Goal: Information Seeking & Learning: Find specific fact

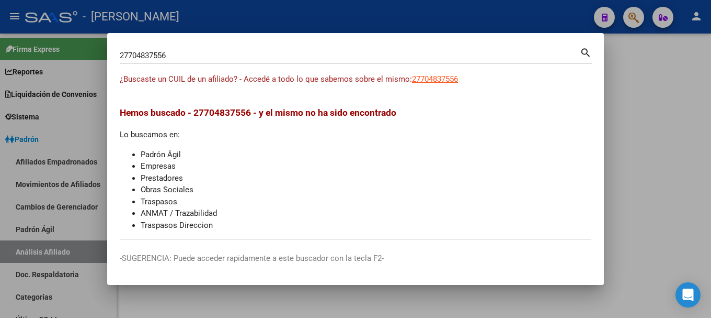
click at [445, 62] on div "27704837556 Buscar (apellido, dni, [PERSON_NAME], [PERSON_NAME], cuit, obra soc…" at bounding box center [350, 56] width 460 height 16
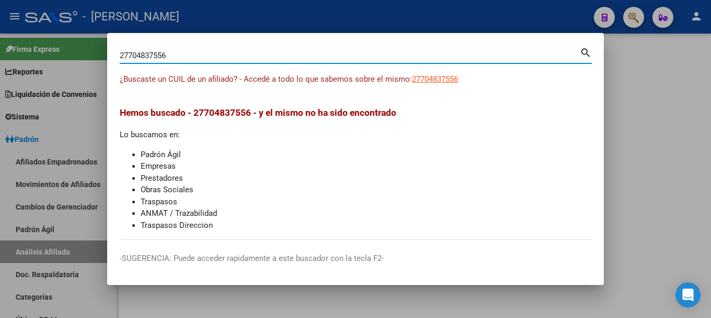
click at [445, 55] on input "27704837556" at bounding box center [350, 55] width 460 height 9
type input "38228913"
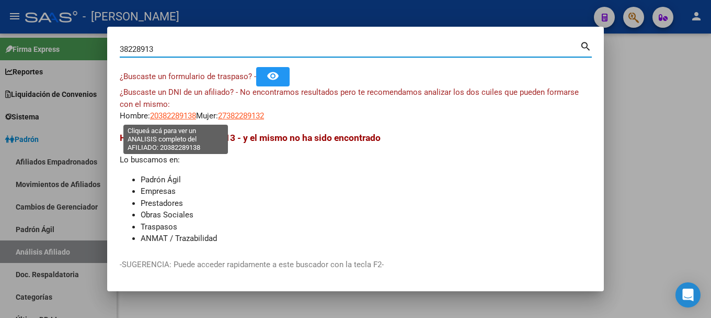
click at [176, 115] on span "20382289138" at bounding box center [173, 115] width 46 height 9
type textarea "20382289138"
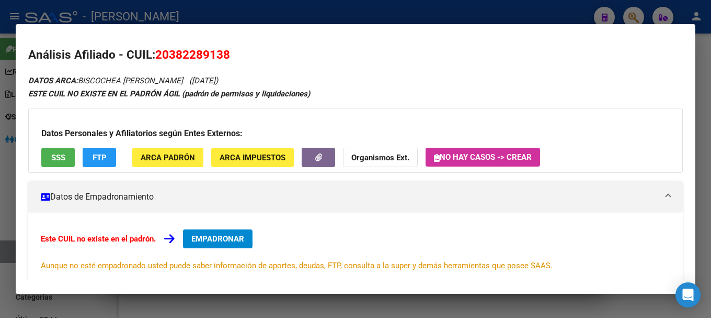
click at [231, 14] on div at bounding box center [355, 159] width 711 height 318
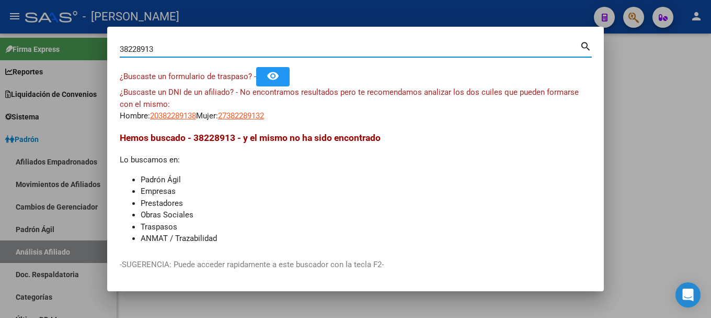
click at [127, 49] on input "38228913" at bounding box center [350, 48] width 460 height 9
type input "39228913"
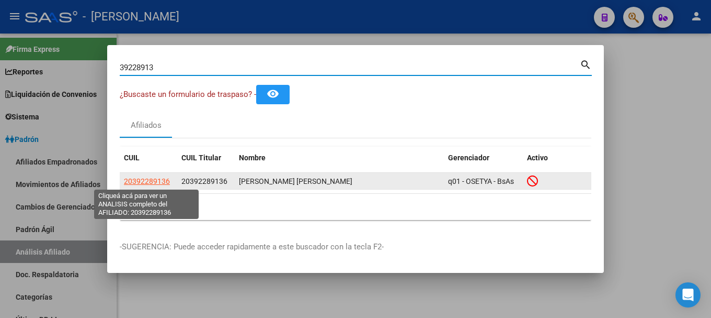
click at [150, 180] on span "20392289136" at bounding box center [147, 181] width 46 height 8
type textarea "20392289136"
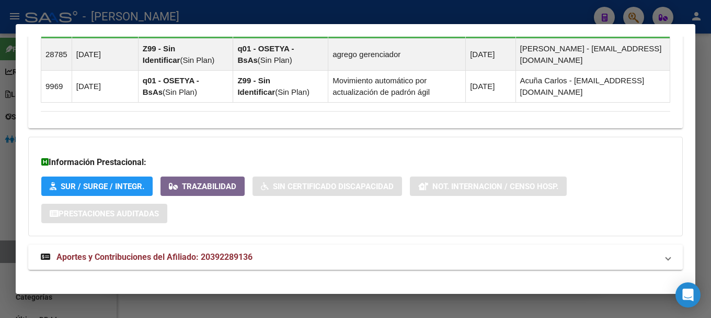
scroll to position [720, 0]
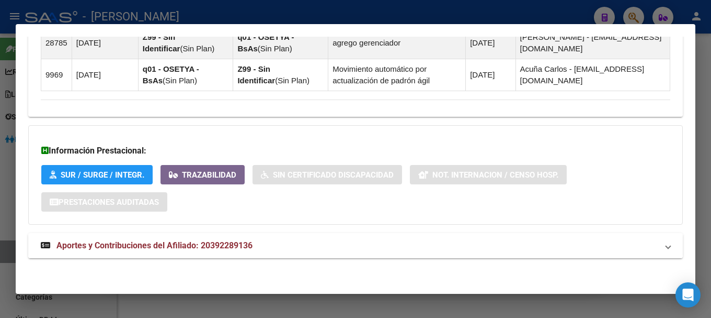
click at [319, 236] on mat-expansion-panel-header "Aportes y Contribuciones del Afiliado: 20392289136" at bounding box center [355, 245] width 655 height 25
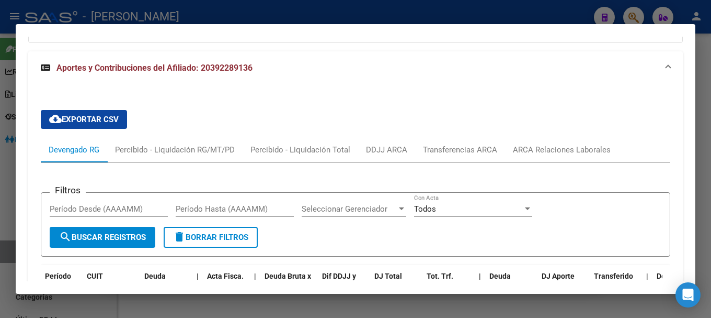
scroll to position [877, 0]
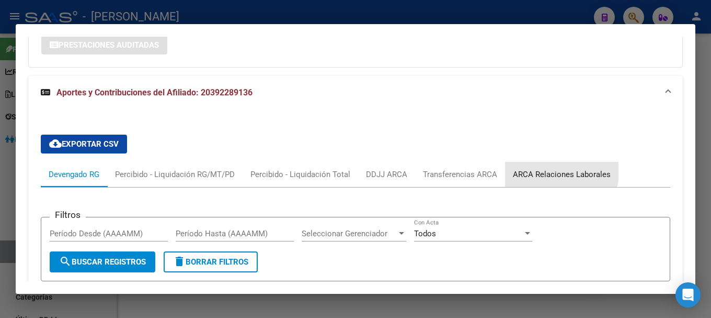
click at [523, 163] on div "ARCA Relaciones Laborales" at bounding box center [562, 174] width 114 height 25
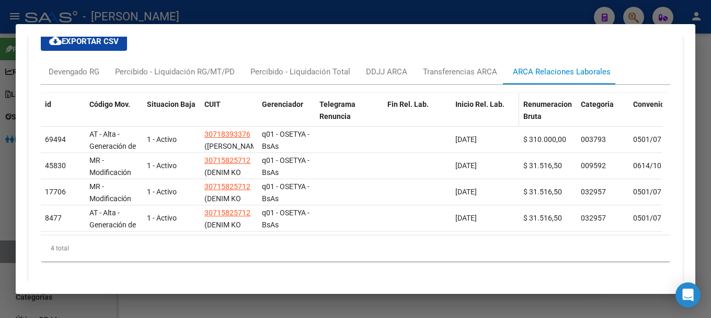
scroll to position [982, 0]
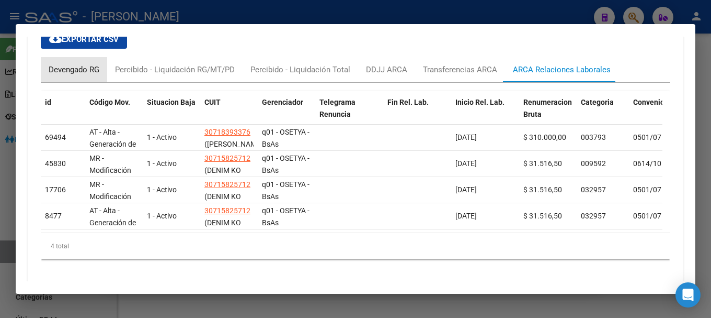
click at [74, 71] on div "Devengado RG" at bounding box center [74, 70] width 51 height 12
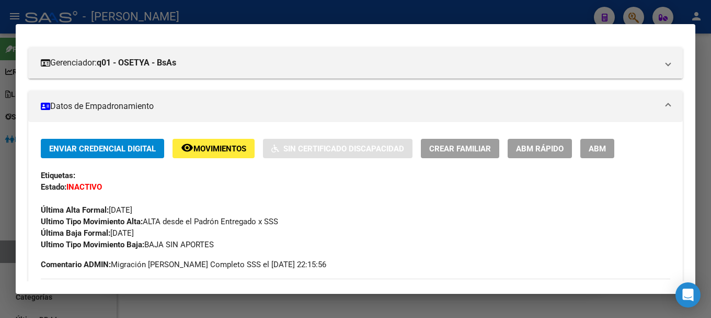
scroll to position [0, 0]
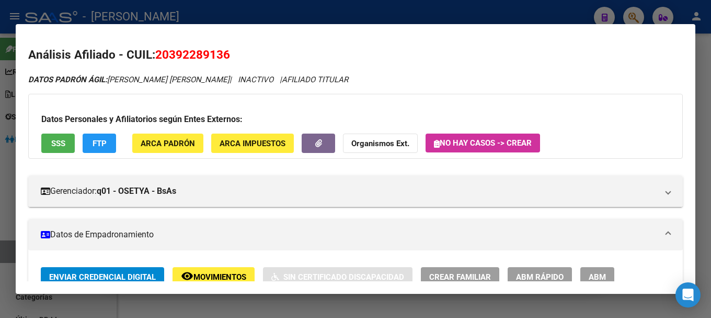
click at [192, 51] on span "20392289136" at bounding box center [192, 55] width 75 height 14
copy span "20392289136"
click at [470, 4] on div at bounding box center [355, 159] width 711 height 318
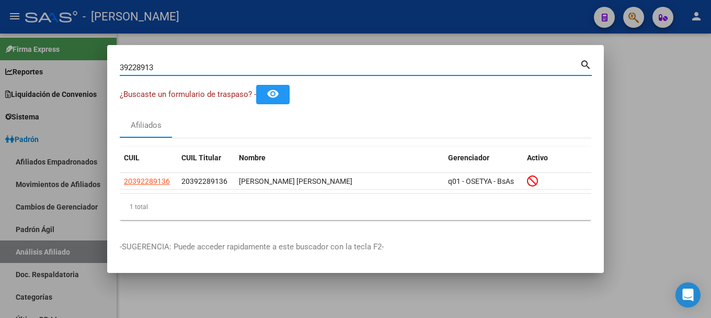
click at [452, 66] on input "39228913" at bounding box center [350, 67] width 460 height 9
type input "28538876"
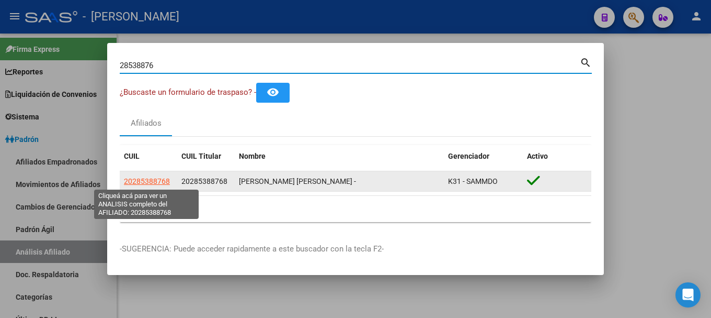
click at [141, 185] on span "20285388768" at bounding box center [147, 181] width 46 height 8
type textarea "20285388768"
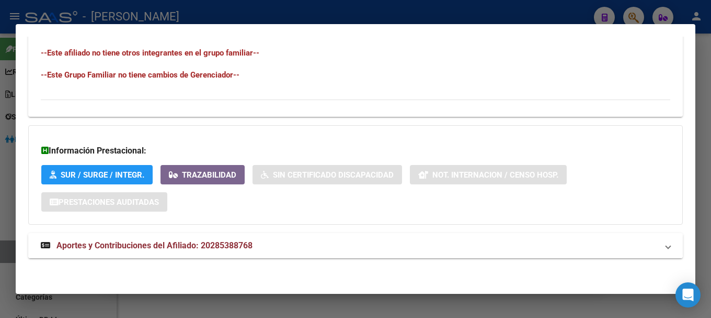
click at [352, 239] on mat-expansion-panel-header "Aportes y Contribuciones del Afiliado: 20285388768" at bounding box center [355, 245] width 655 height 25
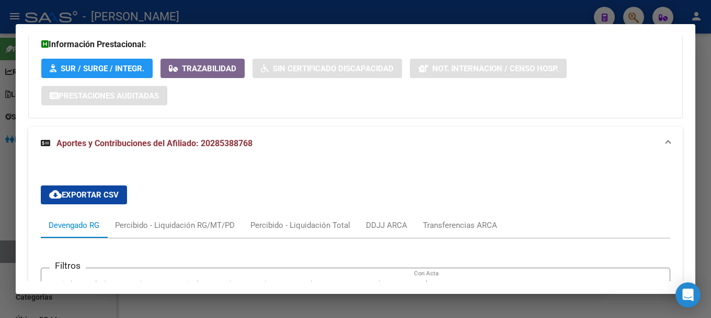
click at [298, 146] on mat-panel-title "Aportes y Contribuciones del Afiliado: 20285388768" at bounding box center [349, 143] width 617 height 13
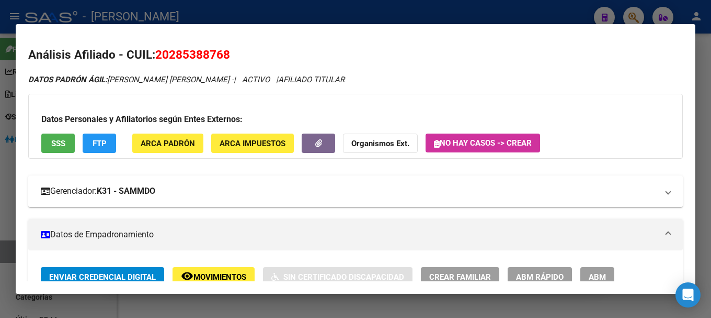
click at [355, 188] on mat-panel-title "Gerenciador: K31 - SAMMDO" at bounding box center [349, 191] width 617 height 13
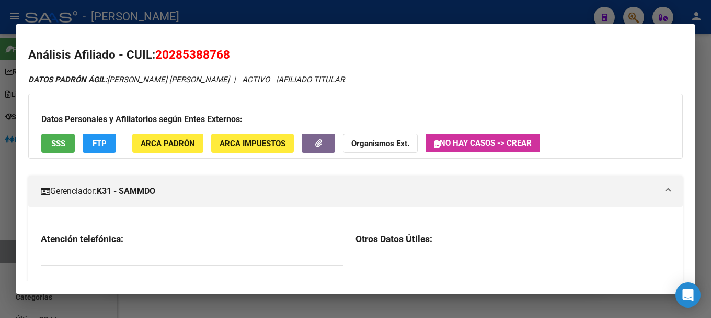
click at [353, 189] on mat-panel-title "Gerenciador: K31 - SAMMDO" at bounding box center [349, 191] width 617 height 13
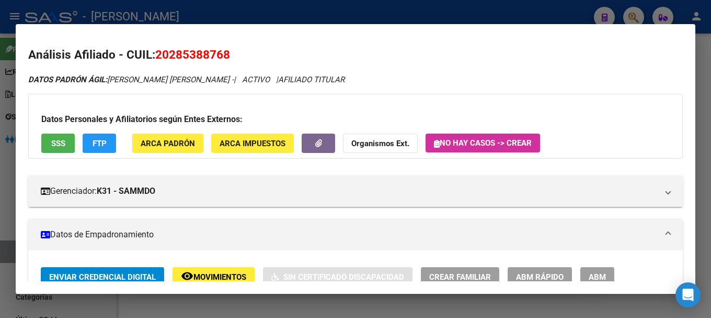
click at [318, 8] on div at bounding box center [355, 159] width 711 height 318
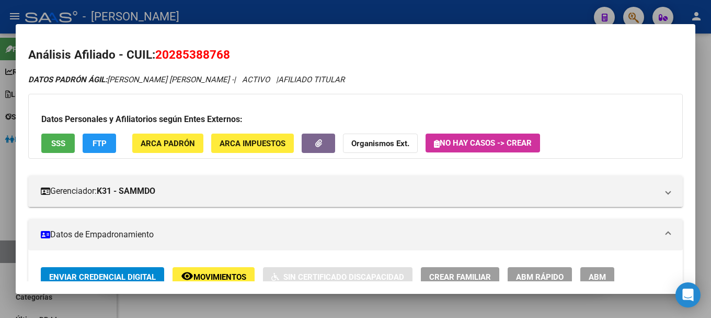
click at [318, 8] on div at bounding box center [355, 159] width 711 height 318
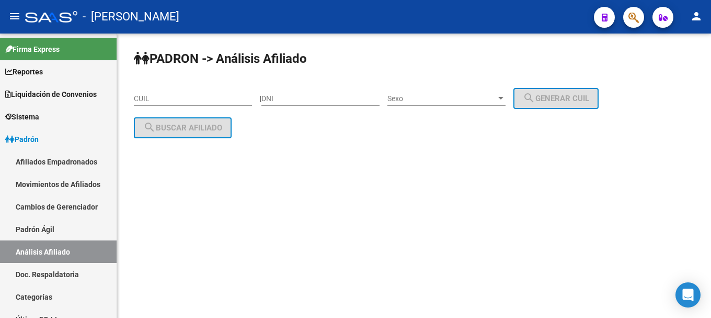
click at [639, 24] on button "button" at bounding box center [634, 17] width 21 height 21
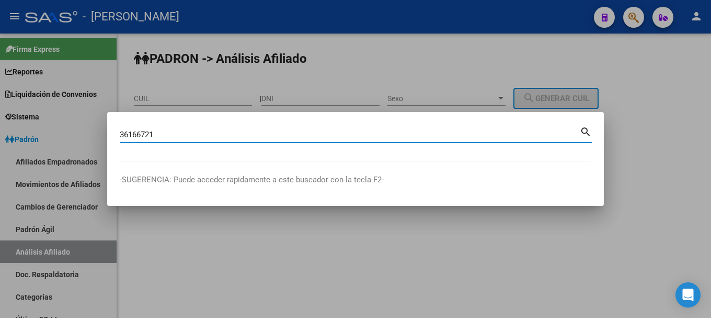
type input "36166721"
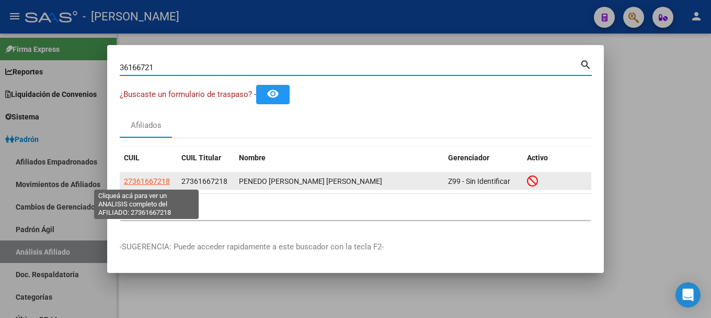
click at [160, 177] on span "27361667218" at bounding box center [147, 181] width 46 height 8
type textarea "27361667218"
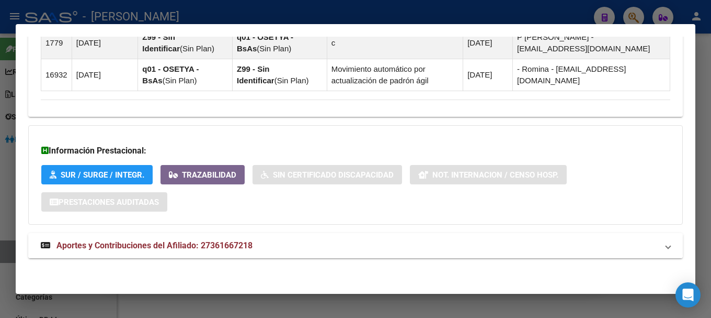
click at [368, 244] on mat-panel-title "Aportes y Contribuciones del Afiliado: 27361667218" at bounding box center [349, 245] width 617 height 13
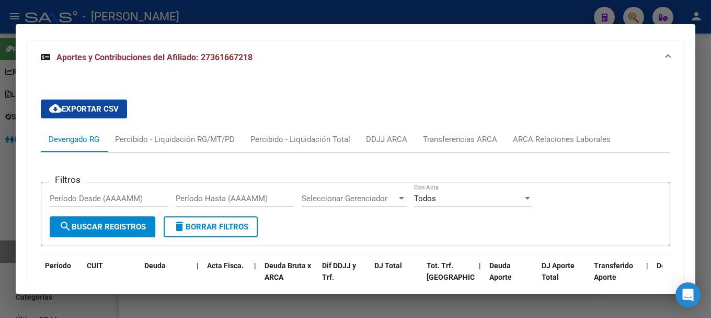
scroll to position [895, 0]
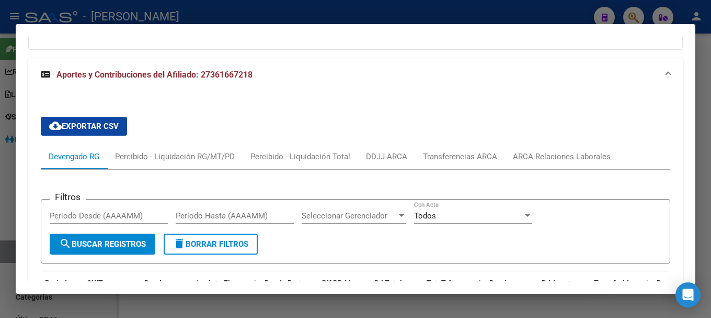
click at [569, 158] on div "ARCA Relaciones Laborales" at bounding box center [562, 157] width 98 height 12
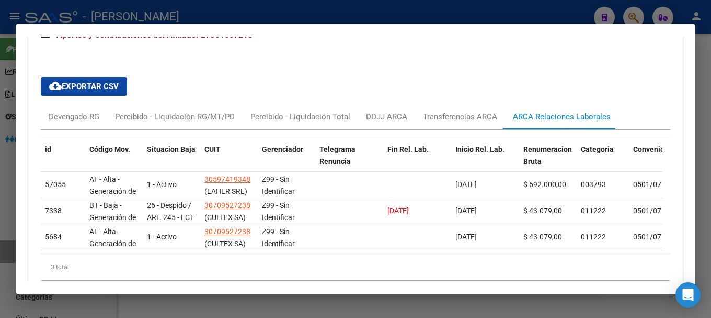
scroll to position [990, 0]
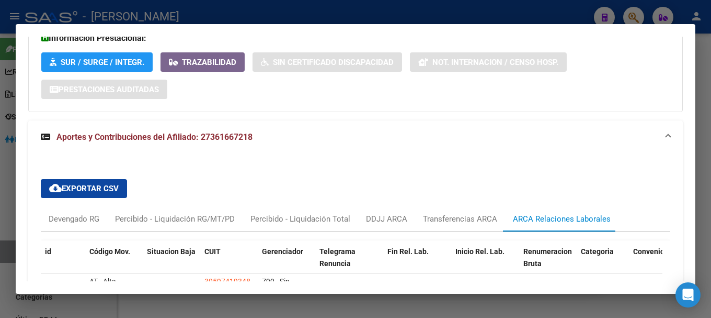
click at [379, 141] on mat-panel-title "Aportes y Contribuciones del Afiliado: 27361667218" at bounding box center [349, 137] width 617 height 13
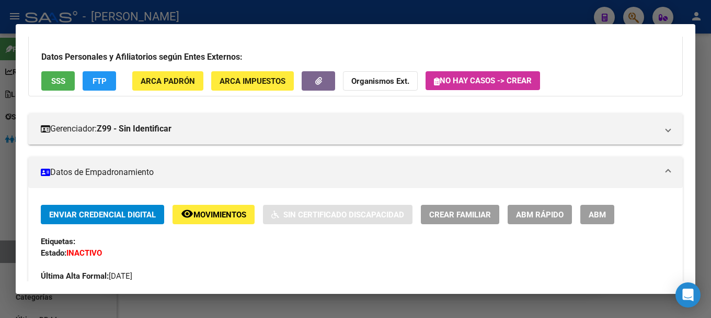
scroll to position [0, 0]
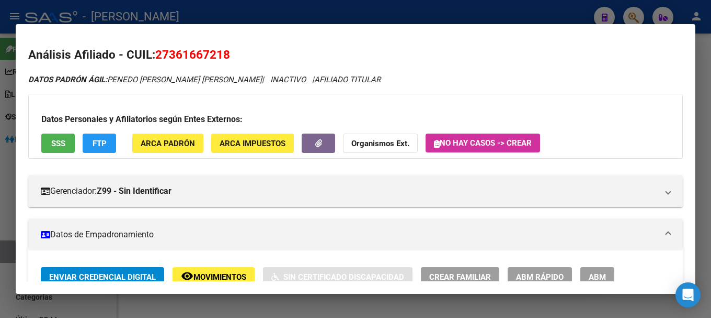
click at [186, 51] on span "27361667218" at bounding box center [192, 55] width 75 height 14
copy span "27361667218"
click at [457, 5] on div at bounding box center [355, 159] width 711 height 318
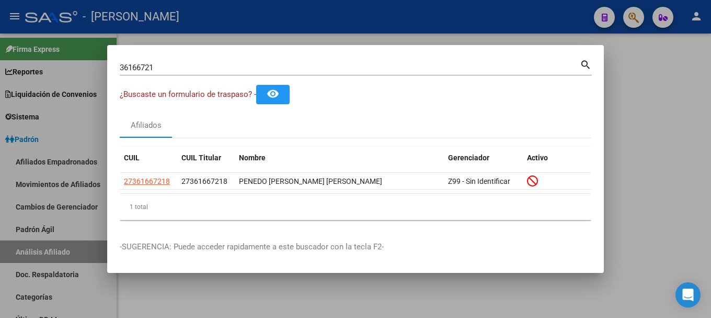
click at [417, 74] on div "36166721 Buscar (apellido, dni, [PERSON_NAME], [PERSON_NAME], cuit, obra social)" at bounding box center [350, 68] width 460 height 16
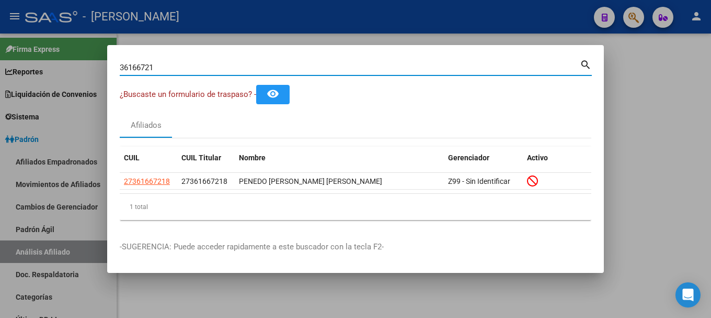
click at [416, 72] on div "36166721 Buscar (apellido, dni, [PERSON_NAME], [PERSON_NAME], cuit, obra social)" at bounding box center [350, 68] width 460 height 16
click at [416, 68] on input "36166721" at bounding box center [350, 67] width 460 height 9
type input "30332916"
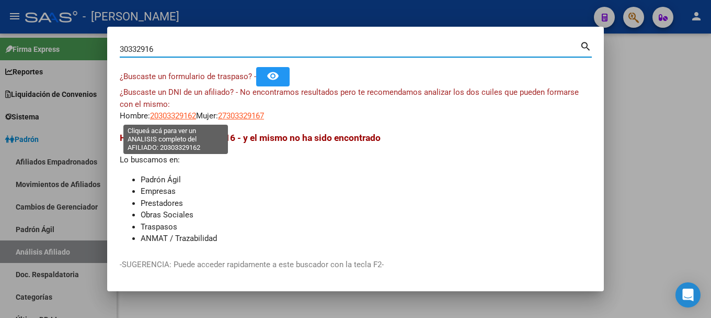
click at [196, 115] on span "20303329162" at bounding box center [173, 115] width 46 height 9
type textarea "20303329162"
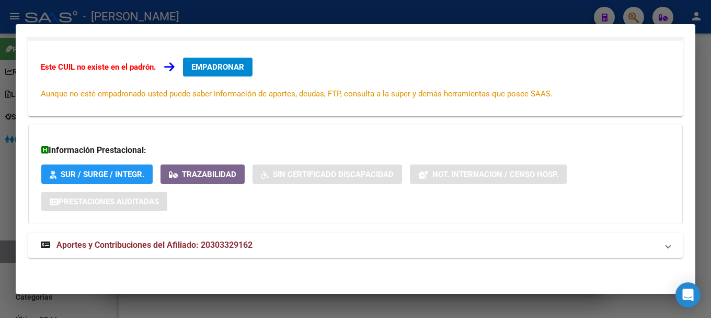
click at [250, 245] on span "Aportes y Contribuciones del Afiliado: 20303329162" at bounding box center [154, 245] width 196 height 10
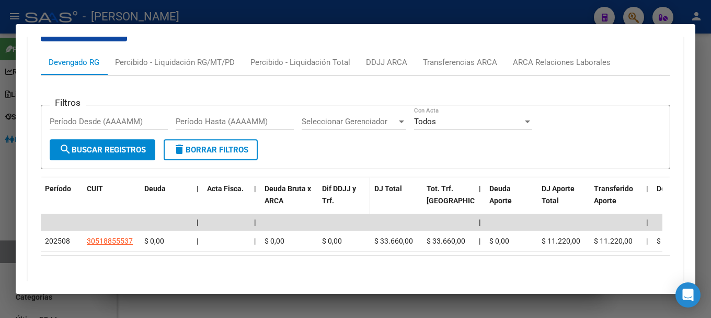
scroll to position [442, 0]
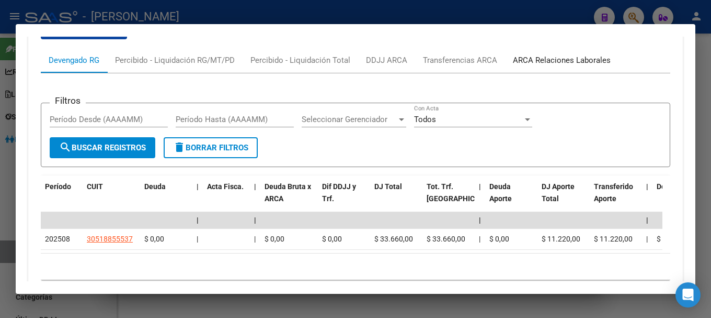
click at [545, 58] on div "ARCA Relaciones Laborales" at bounding box center [562, 60] width 98 height 12
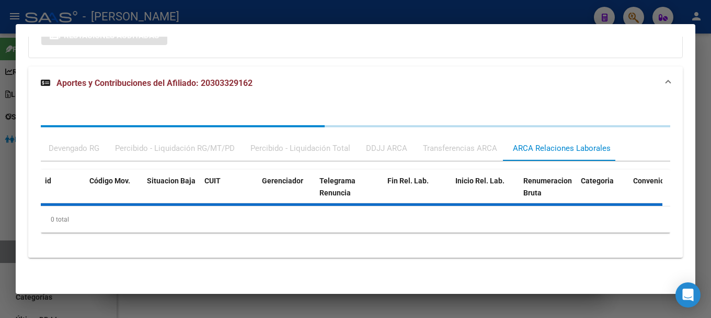
scroll to position [386, 0]
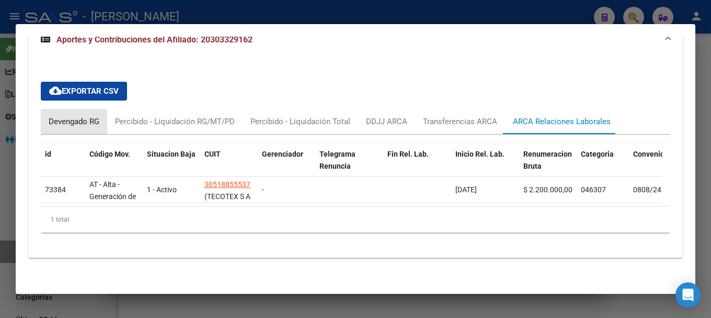
click at [92, 117] on div "Devengado RG" at bounding box center [74, 122] width 51 height 12
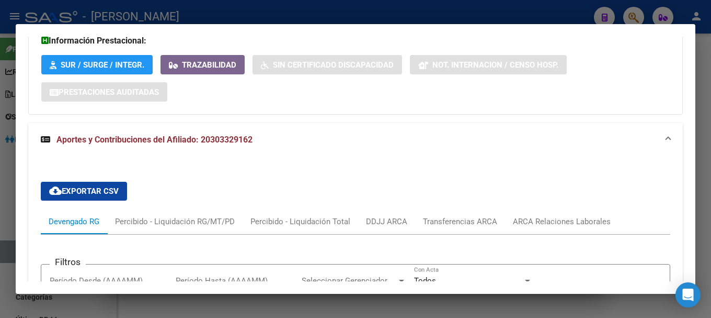
click at [262, 135] on mat-panel-title "Aportes y Contribuciones del Afiliado: 20303329162" at bounding box center [349, 139] width 617 height 13
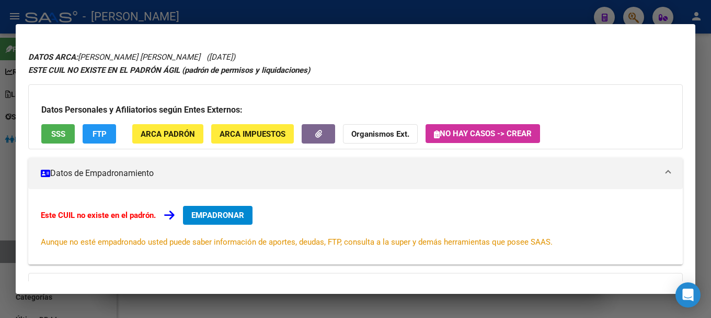
scroll to position [0, 0]
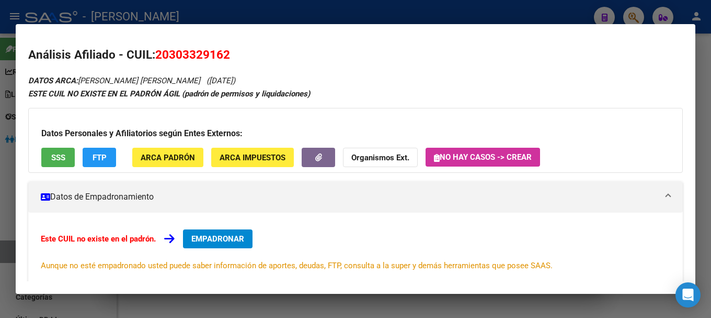
click at [188, 52] on span "20303329162" at bounding box center [192, 55] width 75 height 14
copy span "20303329162"
click at [234, 18] on div at bounding box center [355, 159] width 711 height 318
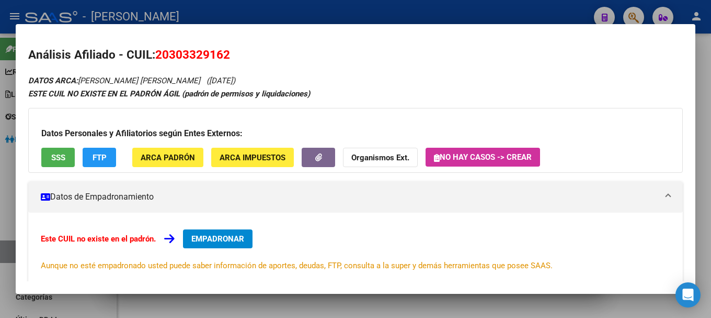
click at [234, 18] on div at bounding box center [355, 159] width 711 height 318
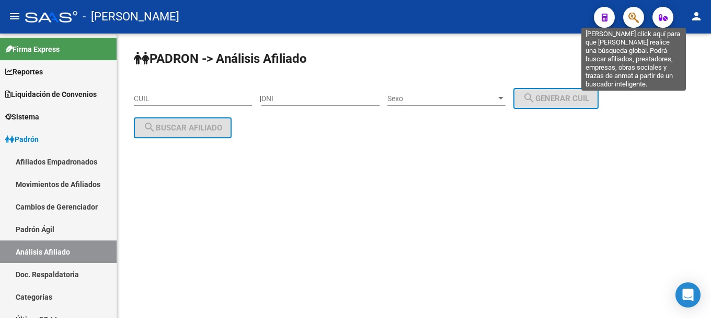
click at [636, 14] on icon "button" at bounding box center [634, 18] width 10 height 12
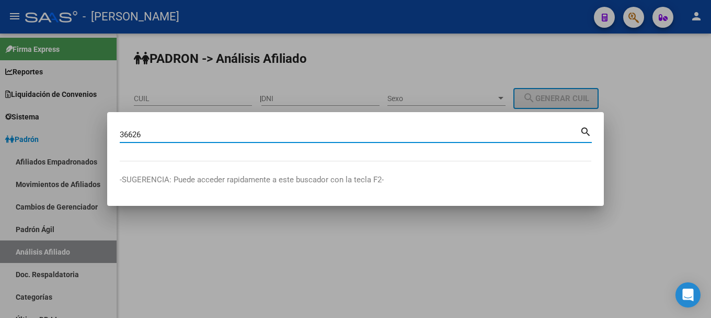
click at [127, 135] on input "36626" at bounding box center [350, 134] width 460 height 9
click at [242, 138] on input "33626" at bounding box center [350, 134] width 460 height 9
type input "33626145"
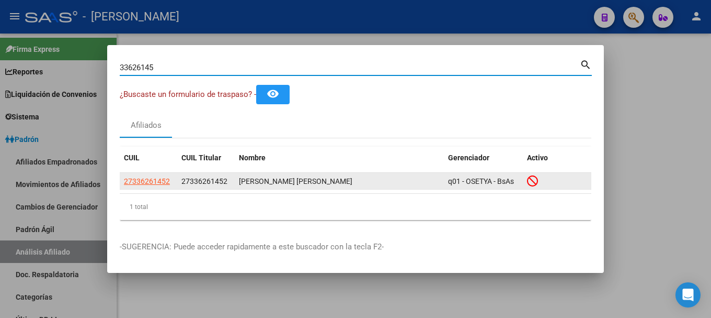
click at [175, 175] on datatable-body-cell "27336261452" at bounding box center [149, 181] width 58 height 16
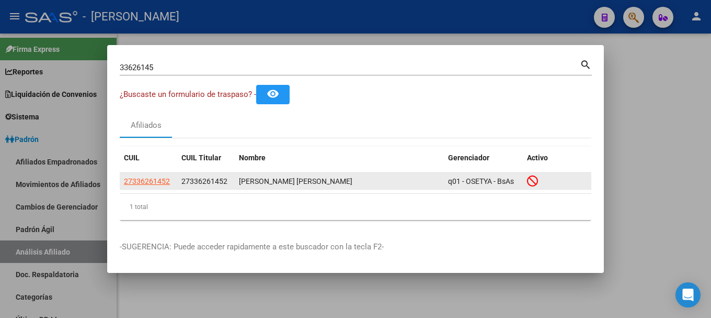
click at [169, 181] on span "27336261452" at bounding box center [147, 181] width 46 height 8
type textarea "27336261452"
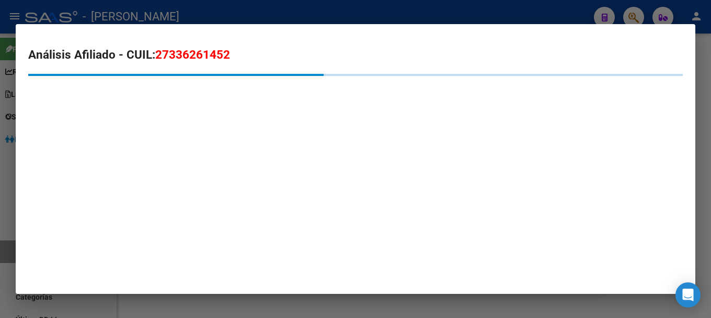
click at [212, 59] on span "27336261452" at bounding box center [192, 55] width 75 height 14
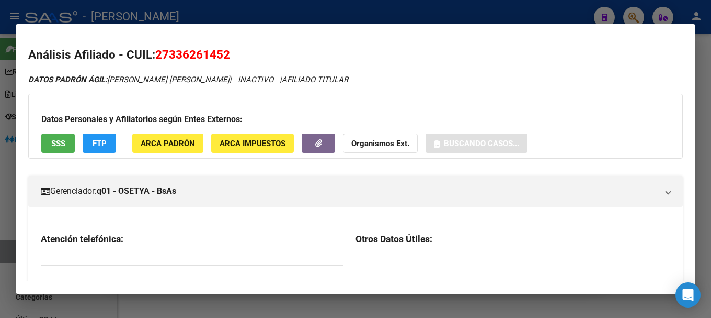
click at [212, 59] on span "27336261452" at bounding box center [192, 55] width 75 height 14
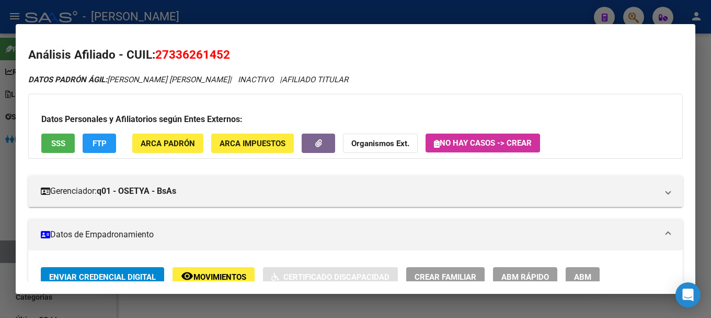
copy span "27336261452"
